Goal: Transaction & Acquisition: Obtain resource

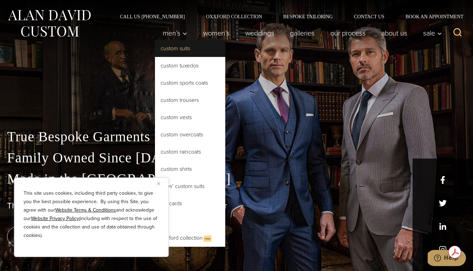
click at [173, 51] on link "Custom Suits" at bounding box center [190, 48] width 70 height 17
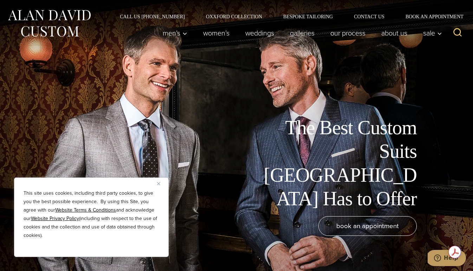
click at [160, 183] on img "Close" at bounding box center [158, 183] width 3 height 3
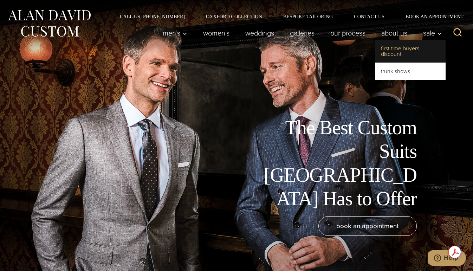
click at [412, 52] on link "First-Time Buyers Discount" at bounding box center [410, 51] width 70 height 23
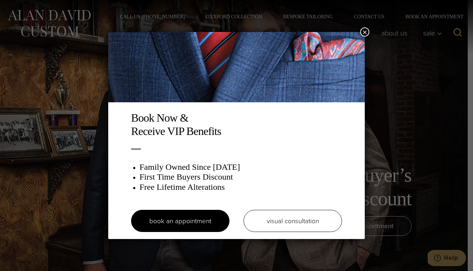
click at [366, 35] on button "×" at bounding box center [364, 31] width 9 height 9
